Goal: Check status: Check status

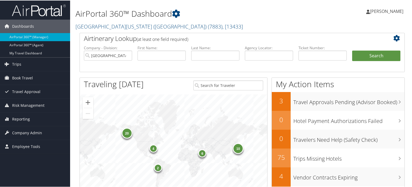
click at [39, 12] on img at bounding box center [39, 10] width 54 height 13
click at [127, 54] on input "University of Washington (UW)" at bounding box center [108, 55] width 48 height 10
click at [270, 57] on input "text" at bounding box center [269, 55] width 48 height 10
paste input "DL6XB3"
type input "DL6XB3"
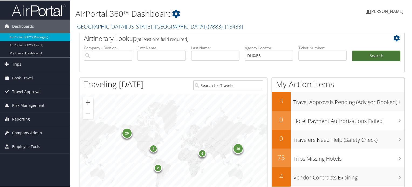
click at [365, 56] on button "Search" at bounding box center [376, 55] width 48 height 11
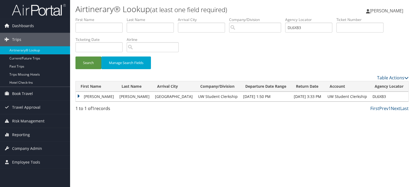
click at [93, 96] on td "[PERSON_NAME]" at bounding box center [96, 97] width 41 height 10
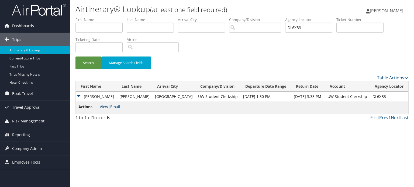
click at [103, 106] on link "View" at bounding box center [104, 106] width 8 height 5
click at [304, 30] on input "DL6XB3" at bounding box center [308, 28] width 47 height 10
paste input "7DHQ"
type input "DL7DHQ"
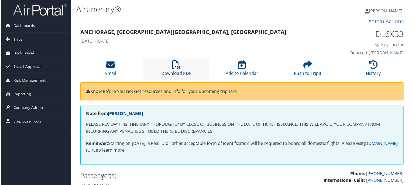
click at [173, 68] on icon at bounding box center [176, 65] width 9 height 9
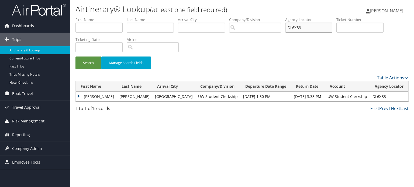
click at [314, 29] on input "DL6XB3" at bounding box center [308, 28] width 47 height 10
paste input "DL7DHQ"
type input "DL7DHQ"
click at [92, 67] on button "Search" at bounding box center [88, 63] width 26 height 13
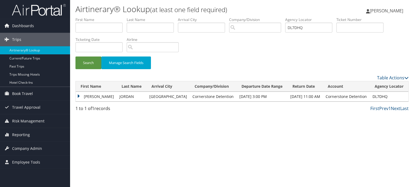
click at [93, 97] on td "[PERSON_NAME]" at bounding box center [96, 97] width 41 height 10
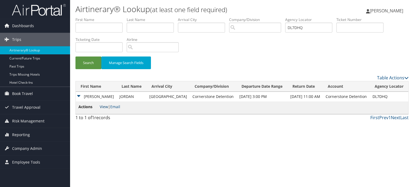
click at [104, 107] on link "View" at bounding box center [104, 106] width 8 height 5
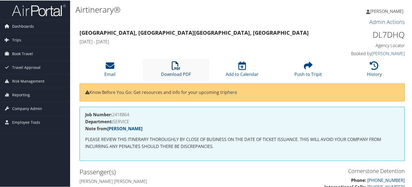
click at [175, 67] on icon at bounding box center [176, 65] width 9 height 9
